Goal: Task Accomplishment & Management: Complete application form

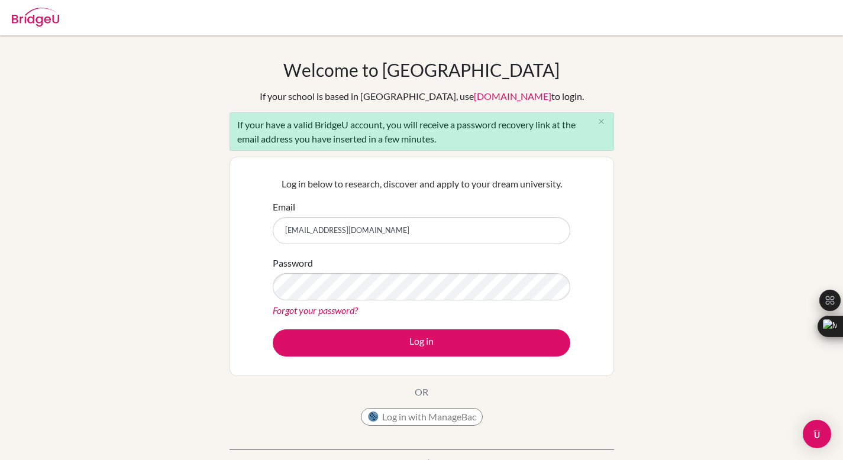
type input "[EMAIL_ADDRESS][DOMAIN_NAME]"
click at [273, 329] on button "Log in" at bounding box center [422, 342] width 298 height 27
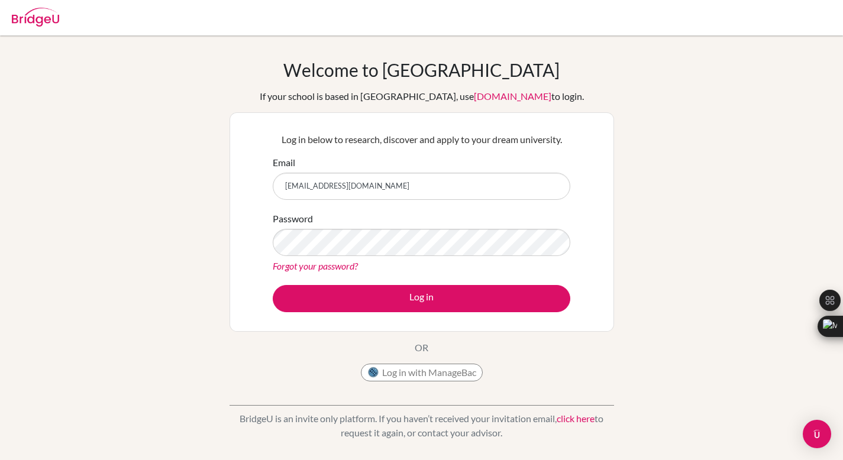
type input "diab230049@diabstudents.com"
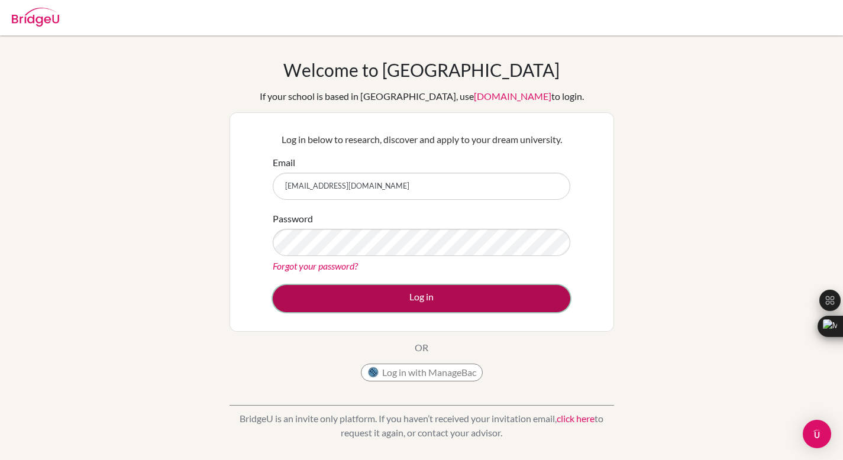
click at [496, 292] on button "Log in" at bounding box center [422, 298] width 298 height 27
